Goal: Transaction & Acquisition: Book appointment/travel/reservation

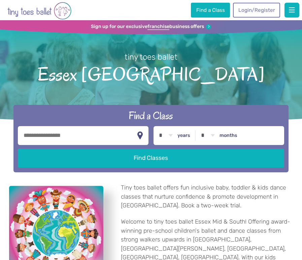
click at [93, 131] on input "text" at bounding box center [83, 135] width 130 height 19
type input "********"
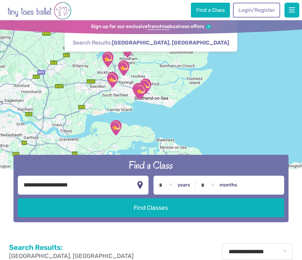
select select "*"
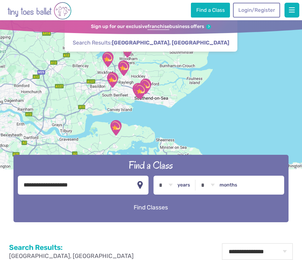
click at [204, 209] on button "Find Classes" at bounding box center [151, 207] width 266 height 19
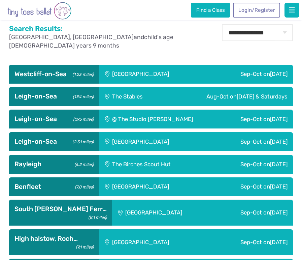
scroll to position [219, 0]
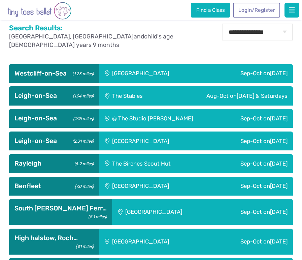
click at [186, 87] on div "Aug-Oct on Friday & Saturdays" at bounding box center [230, 95] width 127 height 19
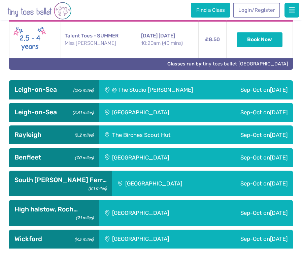
scroll to position [437, 0]
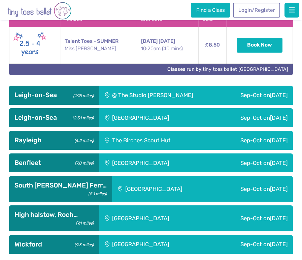
click at [161, 123] on div "Leigh Community Centre" at bounding box center [154, 117] width 110 height 19
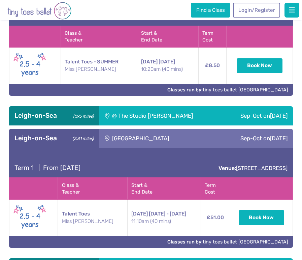
scroll to position [420, 0]
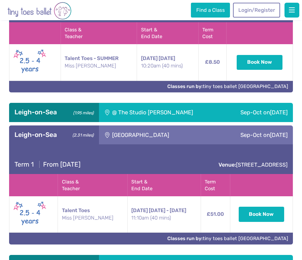
click at [221, 116] on div "Sep-Oct on Thursday" at bounding box center [256, 112] width 71 height 19
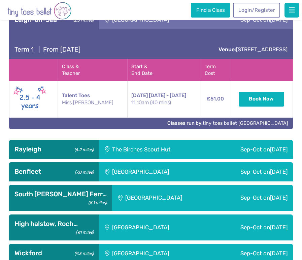
scroll to position [642, 0]
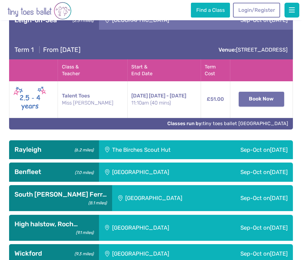
click at [253, 106] on button "Book Now" at bounding box center [262, 99] width 46 height 15
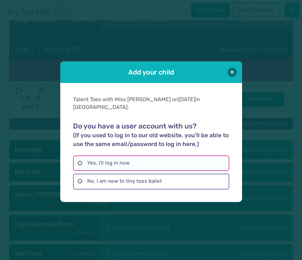
click at [152, 160] on label "Yes, I'll log in now" at bounding box center [151, 162] width 156 height 15
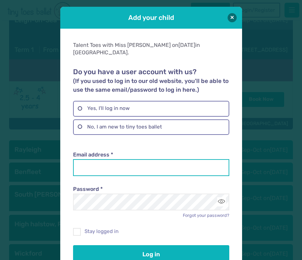
type input "**********"
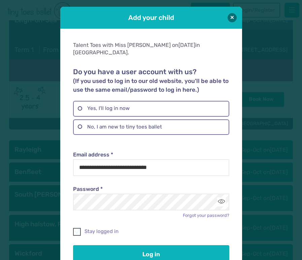
click at [103, 228] on label "Stay logged in" at bounding box center [151, 231] width 156 height 7
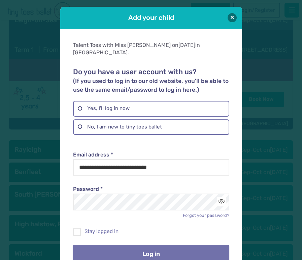
click at [112, 244] on button "Log in" at bounding box center [151, 253] width 156 height 19
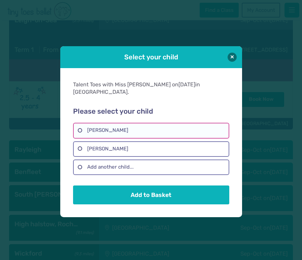
click at [119, 127] on label "Ella Barnes" at bounding box center [151, 130] width 156 height 15
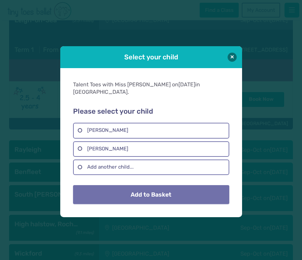
click at [137, 188] on button "Add to Basket" at bounding box center [151, 194] width 156 height 19
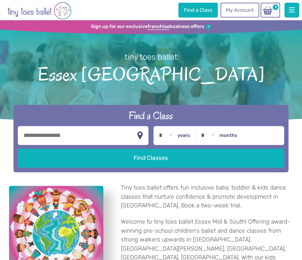
click at [127, 132] on input "text" at bounding box center [83, 135] width 130 height 19
type input "********"
select select "*"
click at [221, 133] on label "months" at bounding box center [228, 135] width 18 height 6
click at [218, 133] on select "* * * * * * * * * * ** **" at bounding box center [207, 135] width 21 height 19
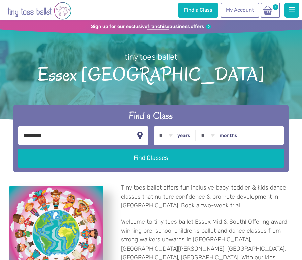
select select "*"
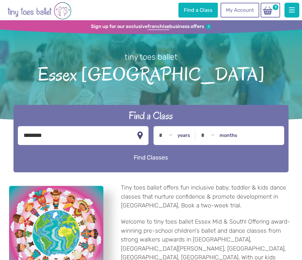
click at [193, 158] on button "Find Classes" at bounding box center [151, 157] width 266 height 19
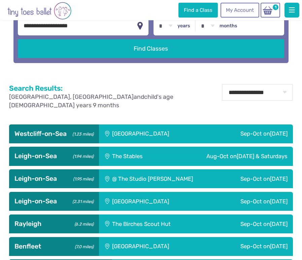
scroll to position [161, 0]
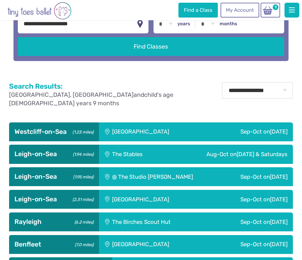
click at [178, 189] on div "Leigh Community Centre" at bounding box center [154, 198] width 110 height 19
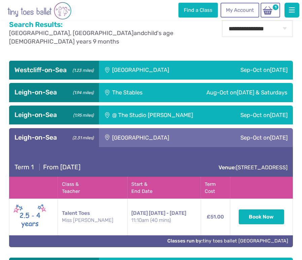
scroll to position [229, 0]
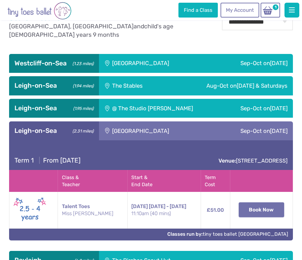
click at [257, 202] on button "Book Now" at bounding box center [262, 209] width 46 height 15
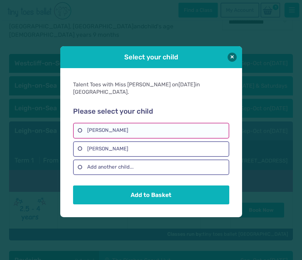
click at [144, 124] on label "Ella Barnes" at bounding box center [151, 130] width 156 height 15
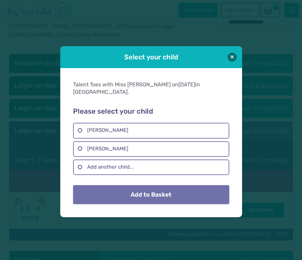
click at [162, 191] on button "Add to Basket" at bounding box center [151, 194] width 156 height 19
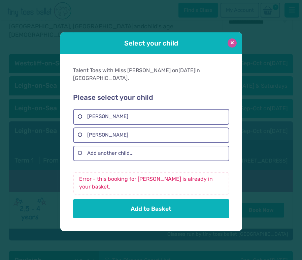
click at [230, 45] on button at bounding box center [232, 42] width 9 height 9
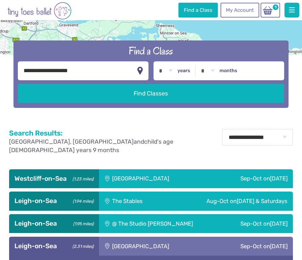
scroll to position [96, 0]
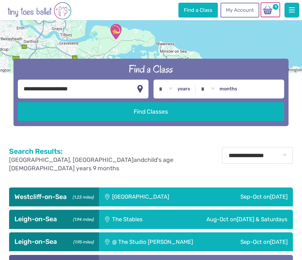
click at [272, 9] on img at bounding box center [267, 9] width 13 height 9
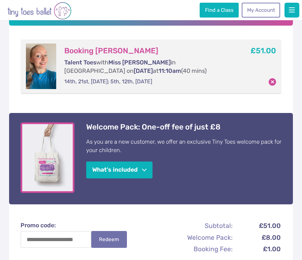
scroll to position [99, 0]
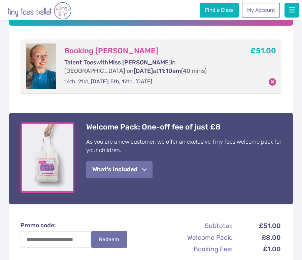
click at [146, 170] on span "button" at bounding box center [144, 169] width 4 height 5
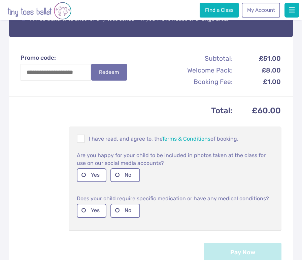
scroll to position [372, 0]
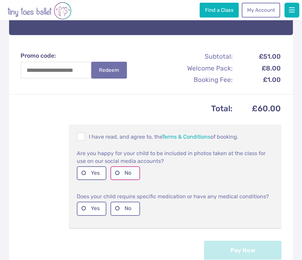
click at [127, 171] on label "No" at bounding box center [125, 173] width 30 height 14
click at [131, 207] on label "No" at bounding box center [125, 208] width 30 height 14
click at [79, 134] on span at bounding box center [80, 137] width 7 height 6
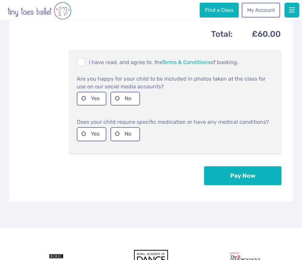
scroll to position [486, 0]
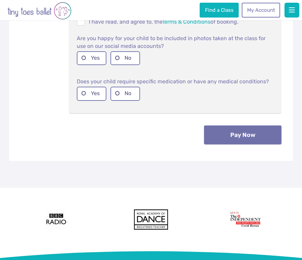
click at [223, 137] on button "Pay Now" at bounding box center [242, 134] width 77 height 19
